Goal: Task Accomplishment & Management: Use online tool/utility

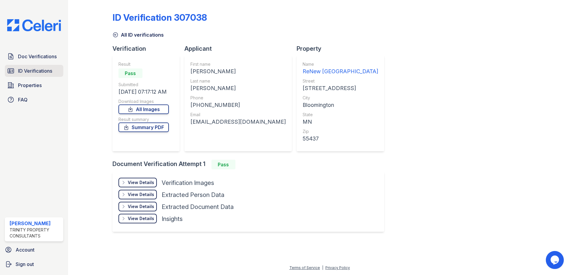
drag, startPoint x: 0, startPoint y: 0, endPoint x: 19, endPoint y: 76, distance: 78.8
click at [17, 80] on link "Properties" at bounding box center [34, 85] width 58 height 12
click at [23, 74] on span "ID Verifications" at bounding box center [35, 70] width 34 height 7
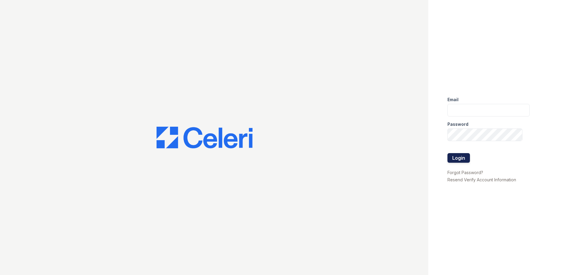
type input "candice.payne@trinity-pm.com"
drag, startPoint x: 460, startPoint y: 157, endPoint x: 427, endPoint y: 183, distance: 42.1
click at [460, 157] on button "Login" at bounding box center [458, 158] width 22 height 10
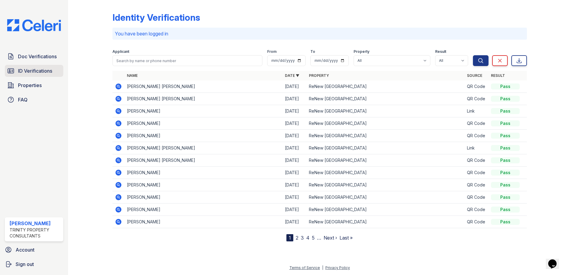
click at [34, 70] on span "ID Verifications" at bounding box center [35, 70] width 34 height 7
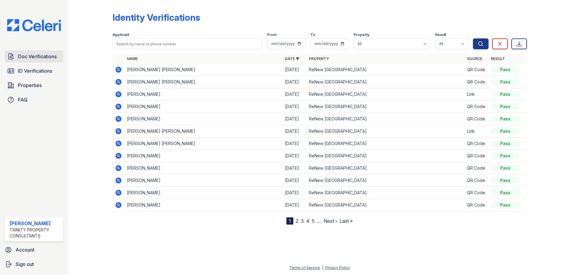
click at [32, 51] on link "Doc Verifications" at bounding box center [34, 56] width 58 height 12
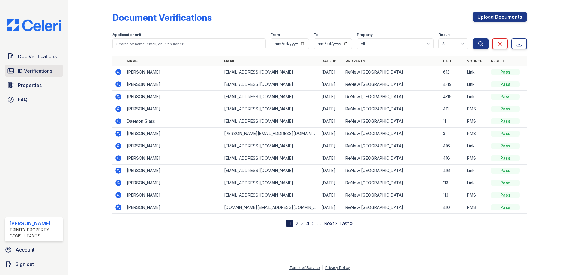
click at [45, 73] on span "ID Verifications" at bounding box center [35, 70] width 34 height 7
